Goal: Information Seeking & Learning: Learn about a topic

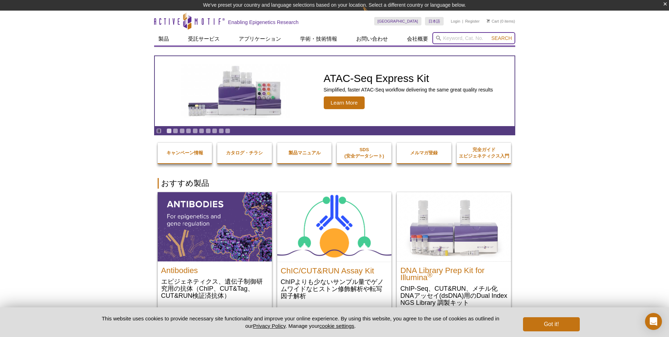
click at [458, 41] on input "search" at bounding box center [474, 38] width 83 height 12
paste input "53130"
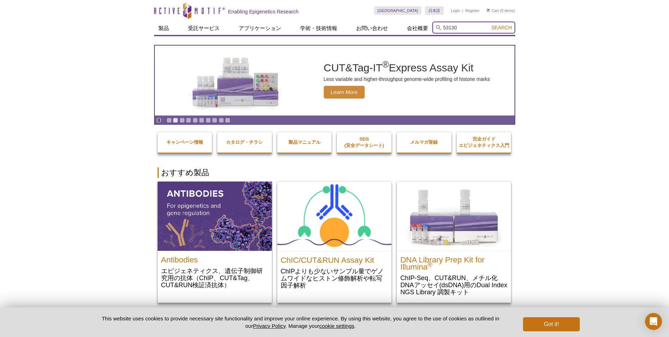
type input "53130"
click at [504, 30] on span "Search" at bounding box center [502, 28] width 20 height 6
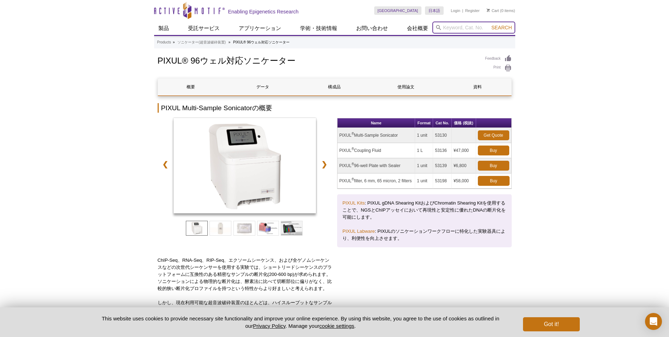
click at [451, 29] on input "search" at bounding box center [474, 28] width 83 height 12
paste input "ATAC-seq kit 16rxns"
type input "ATAC-seq kit"
click at [503, 28] on span "Search" at bounding box center [502, 28] width 20 height 6
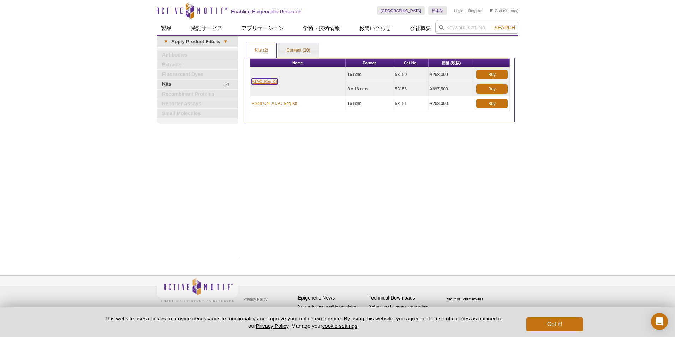
click at [270, 81] on link "ATAC-Seq Kit" at bounding box center [265, 81] width 26 height 6
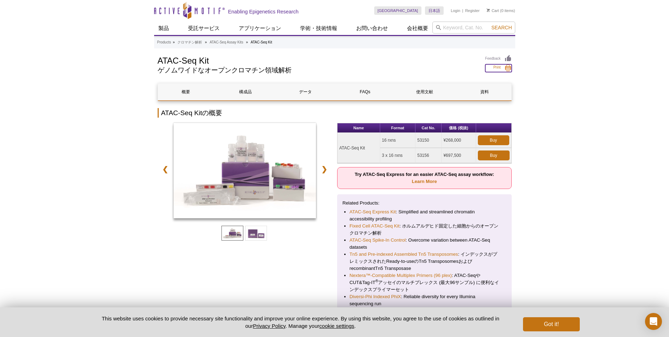
click at [507, 68] on link "Print" at bounding box center [499, 68] width 26 height 8
